Goal: Navigation & Orientation: Find specific page/section

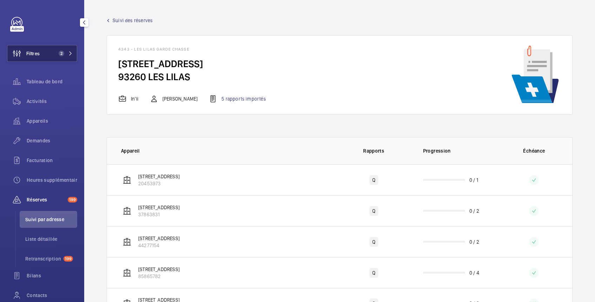
click at [46, 54] on button "Filtres 2" at bounding box center [42, 53] width 70 height 17
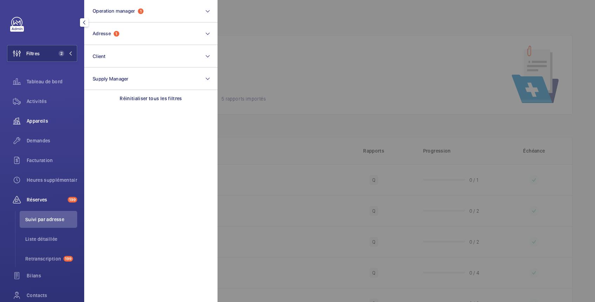
click at [41, 119] on span "Appareils" at bounding box center [52, 120] width 51 height 7
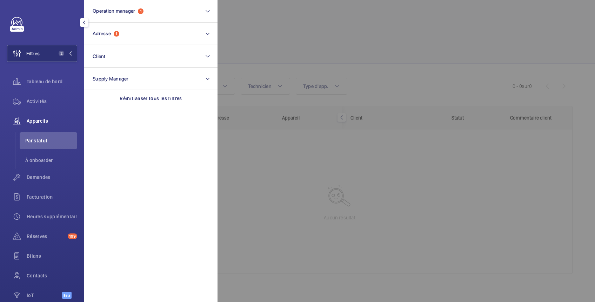
click at [340, 17] on div at bounding box center [515, 151] width 595 height 302
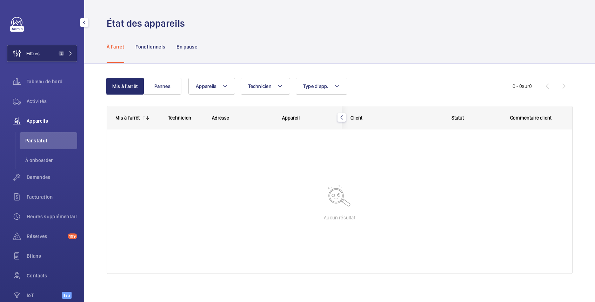
click at [44, 51] on button "Filtres 2" at bounding box center [42, 53] width 70 height 17
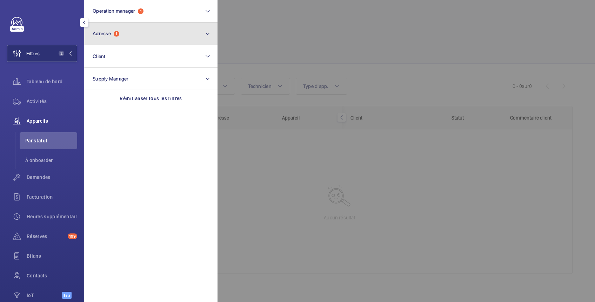
click at [124, 33] on button "Adresse 1" at bounding box center [150, 33] width 133 height 22
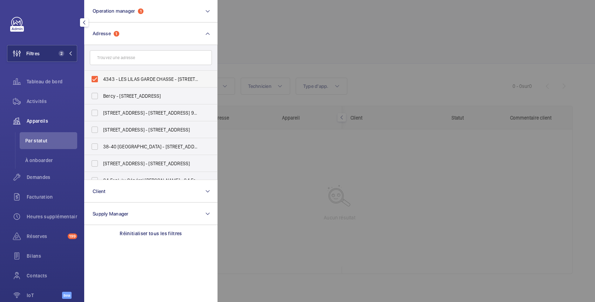
click at [99, 75] on label "4343 - LES LILAS GARDE CHASSE - [STREET_ADDRESS]" at bounding box center [146, 79] width 122 height 17
click at [99, 75] on input "4343 - LES LILAS GARDE CHASSE - [STREET_ADDRESS]" at bounding box center [95, 79] width 14 height 14
checkbox input "false"
click at [288, 28] on div at bounding box center [515, 151] width 595 height 302
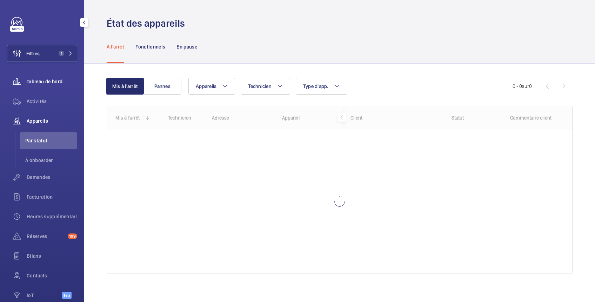
click at [42, 81] on span "Tableau de bord" at bounding box center [52, 81] width 51 height 7
